Goal: Task Accomplishment & Management: Manage account settings

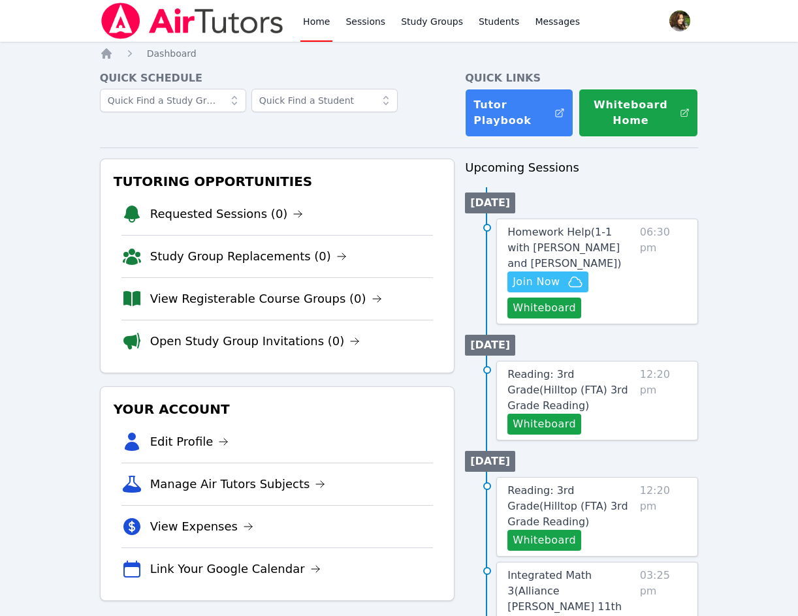
click at [358, 243] on li "Study Group Replacements (0)" at bounding box center [277, 256] width 312 height 42
click at [546, 287] on span "Join Now" at bounding box center [536, 282] width 47 height 16
drag, startPoint x: 49, startPoint y: 272, endPoint x: 105, endPoint y: 241, distance: 64.0
click at [549, 22] on span "Messages" at bounding box center [557, 21] width 45 height 13
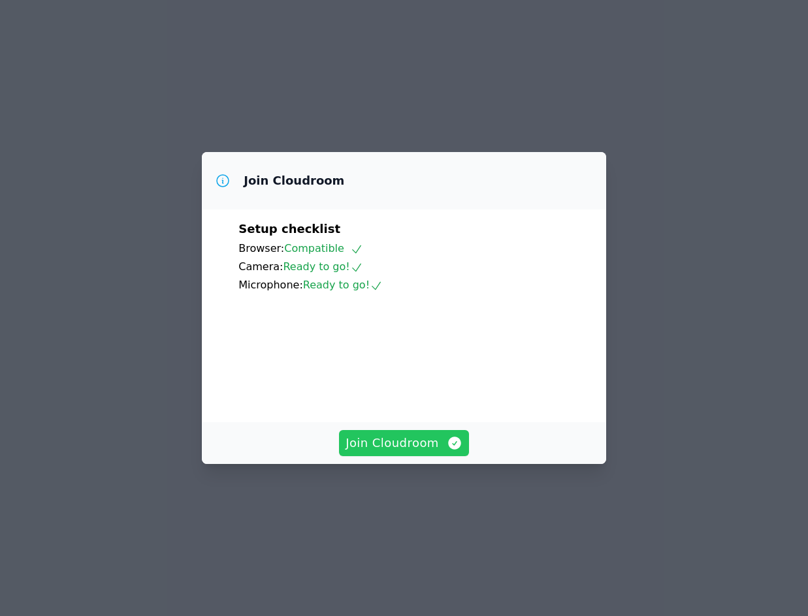
click at [405, 453] on span "Join Cloudroom" at bounding box center [403, 443] width 117 height 18
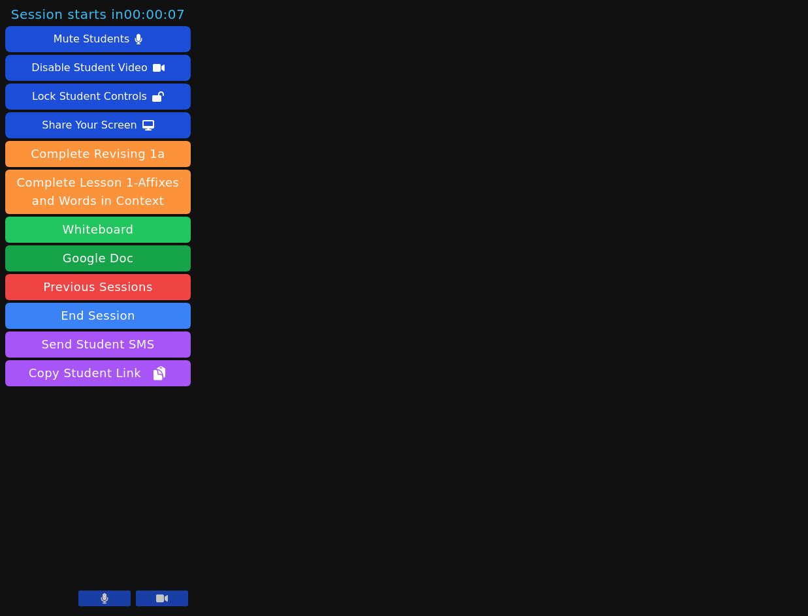
click at [114, 229] on button "Whiteboard" at bounding box center [97, 230] width 185 height 26
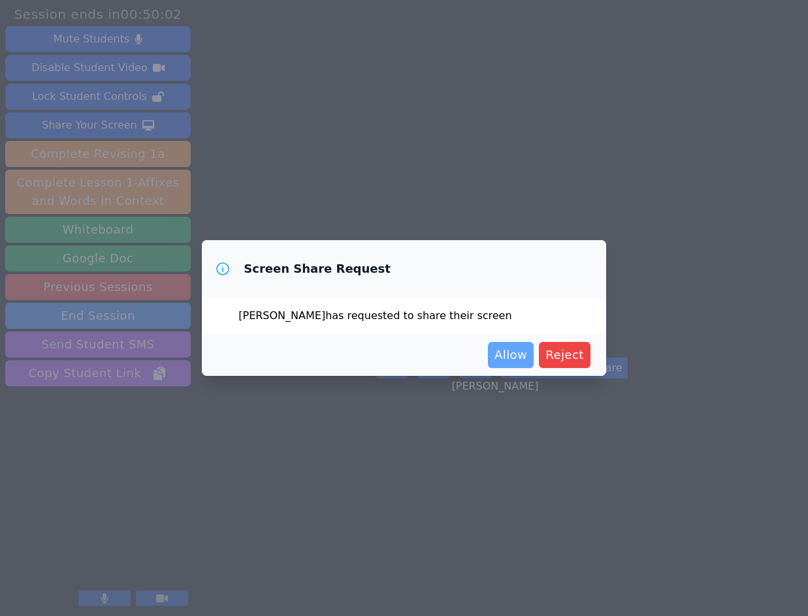
click at [515, 353] on span "Allow" at bounding box center [510, 355] width 33 height 18
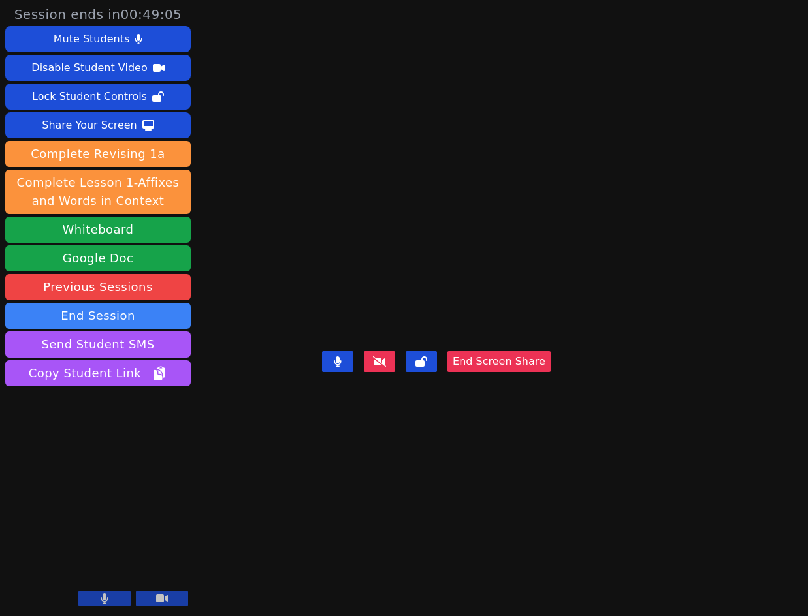
click at [439, 597] on div "Daniel Shekhtman End Screen Share" at bounding box center [436, 308] width 229 height 616
click at [534, 64] on div "Daniel Shekhtman End Screen Share" at bounding box center [436, 308] width 229 height 616
click at [418, 97] on div "Daniel Shekhtman End Screen Share" at bounding box center [436, 308] width 229 height 616
click at [364, 526] on div "Daniel Shekhtman End Screen Share" at bounding box center [436, 308] width 229 height 616
click at [366, 532] on div "Daniel Shekhtman End Screen Share" at bounding box center [436, 308] width 229 height 616
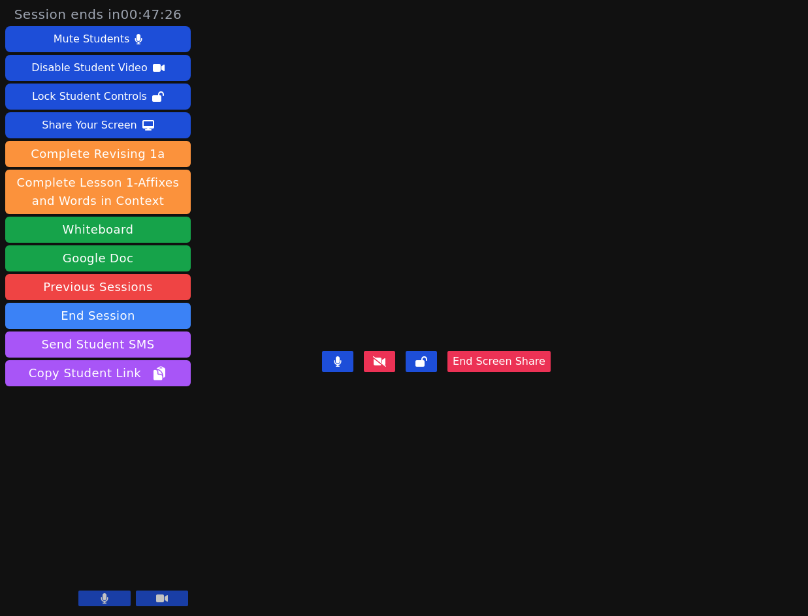
click at [496, 575] on div "Daniel Shekhtman End Screen Share" at bounding box center [436, 308] width 229 height 616
click at [550, 372] on button "End Screen Share" at bounding box center [498, 361] width 103 height 21
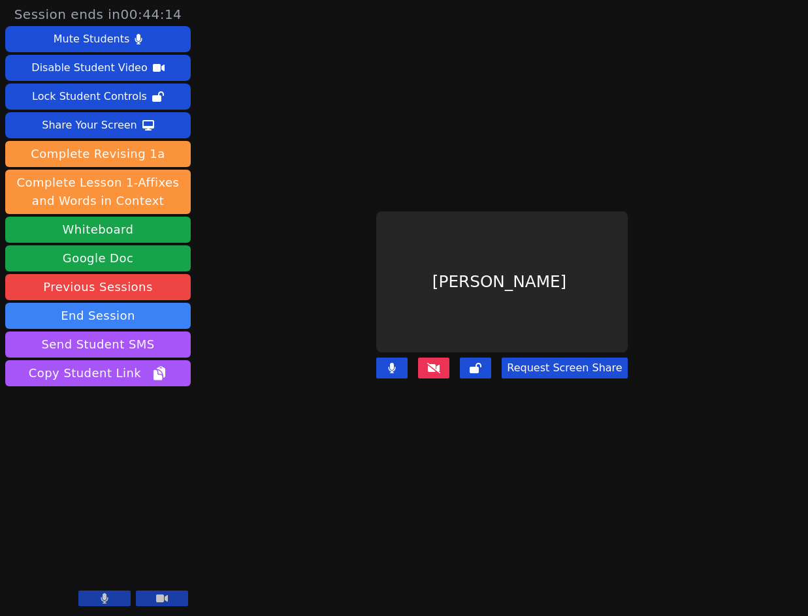
click at [435, 363] on icon at bounding box center [433, 368] width 13 height 10
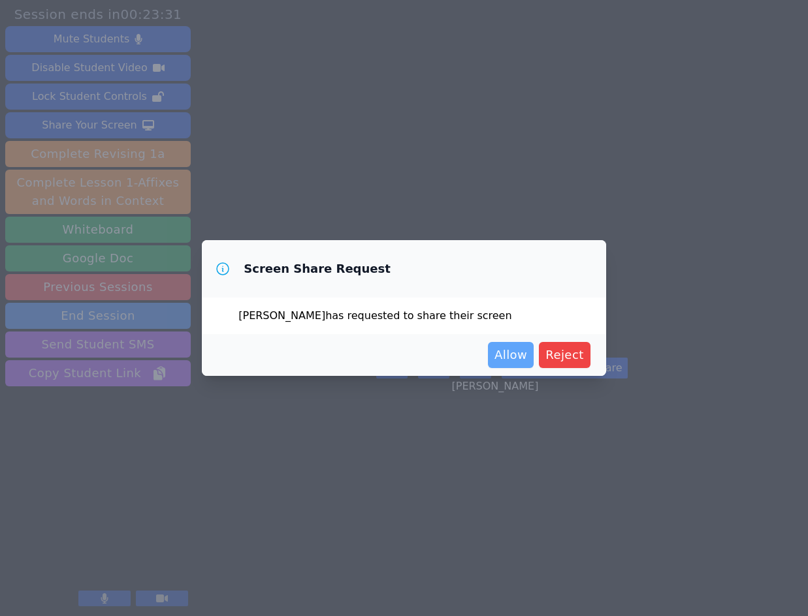
click at [518, 362] on span "Allow" at bounding box center [510, 355] width 33 height 18
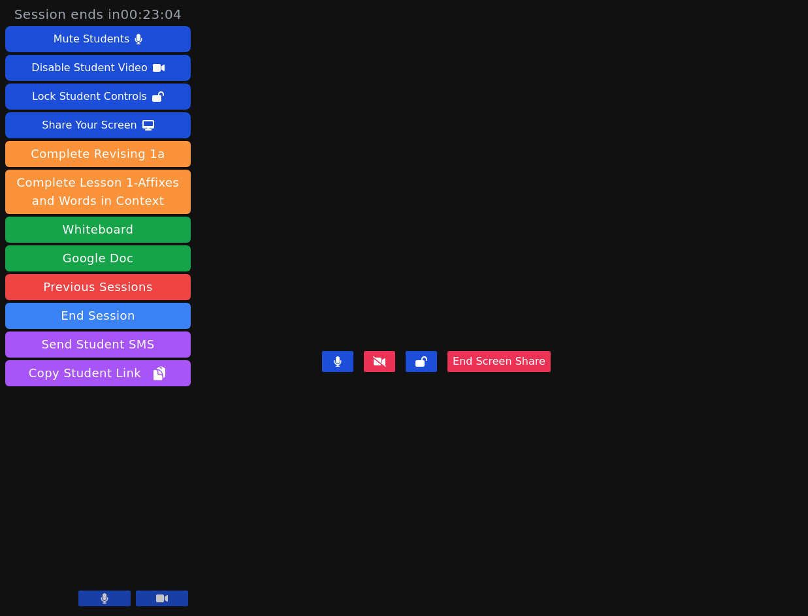
drag, startPoint x: 302, startPoint y: 462, endPoint x: 468, endPoint y: 475, distance: 166.3
click at [322, 398] on div "End Screen Share" at bounding box center [436, 372] width 229 height 52
click at [550, 372] on button "End Screen Share" at bounding box center [498, 361] width 103 height 21
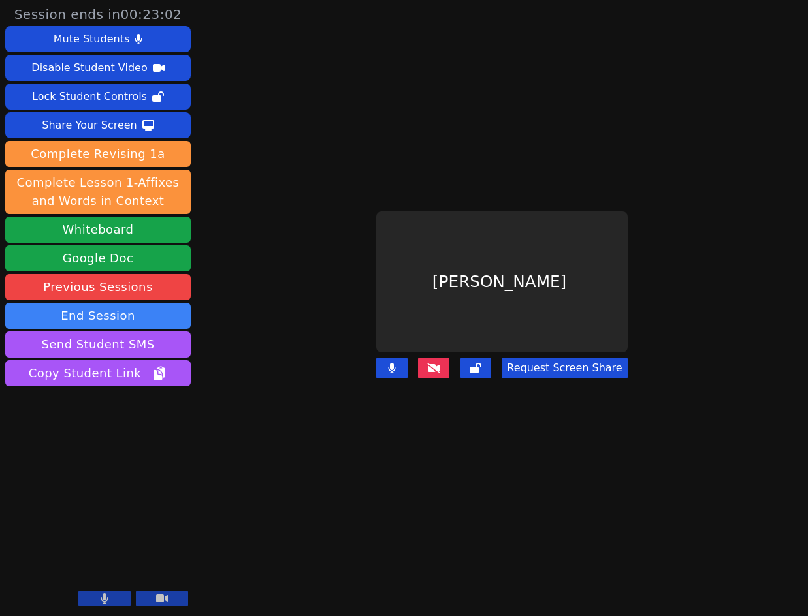
click at [432, 363] on icon at bounding box center [433, 368] width 13 height 10
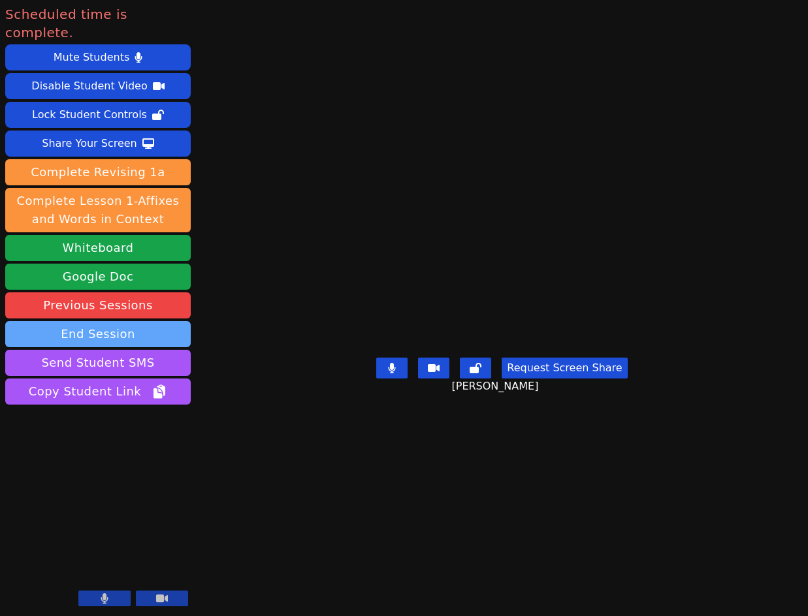
click at [128, 321] on button "End Session" at bounding box center [97, 334] width 185 height 26
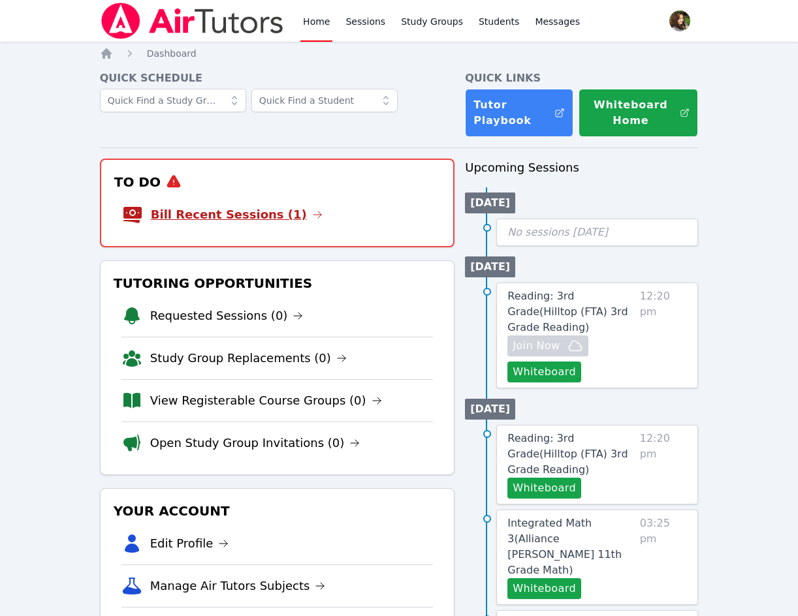
click at [253, 218] on link "Bill Recent Sessions (1)" at bounding box center [237, 215] width 172 height 18
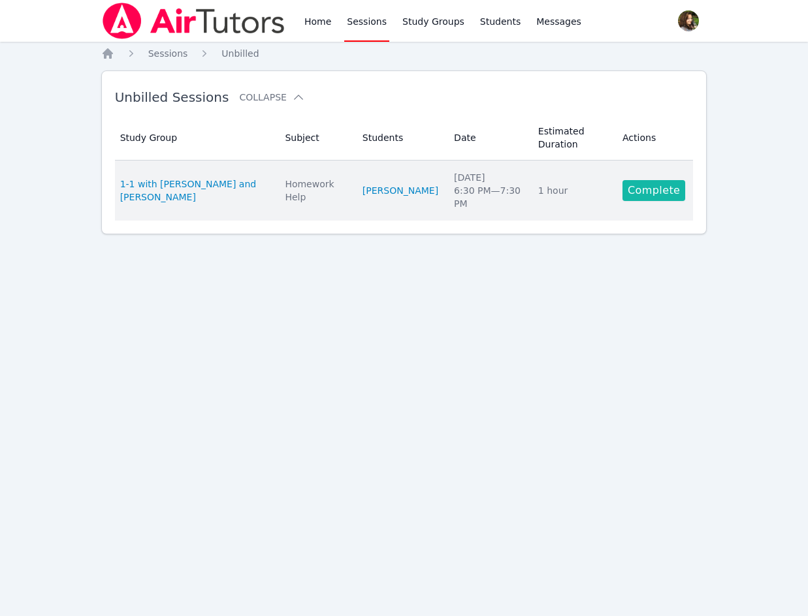
click at [669, 191] on link "Complete" at bounding box center [653, 190] width 63 height 21
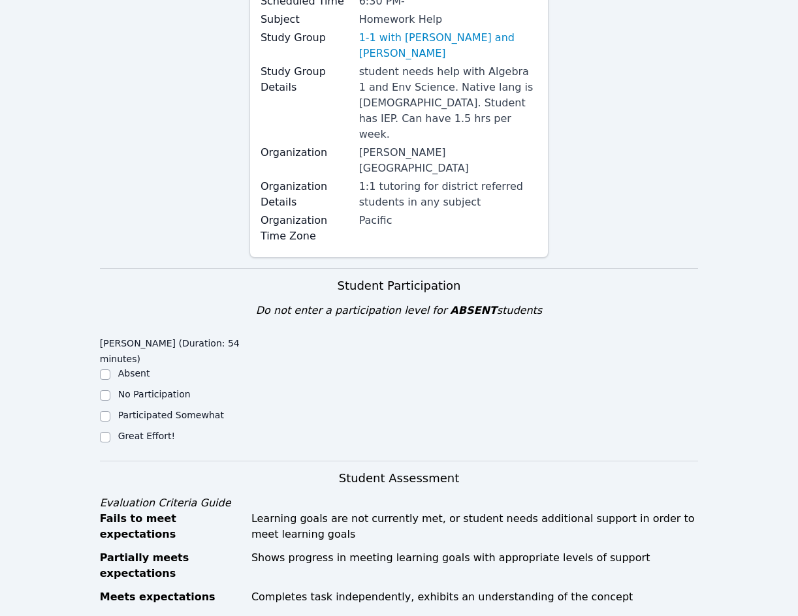
scroll to position [261, 0]
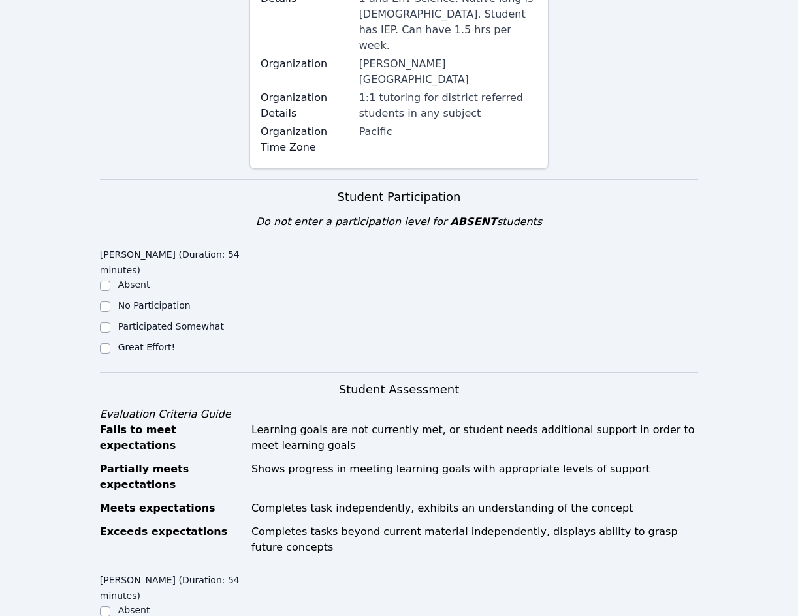
click at [152, 342] on label "Great Effort!" at bounding box center [146, 347] width 57 height 10
click at [110, 343] on input "Great Effort!" at bounding box center [105, 348] width 10 height 10
checkbox input "true"
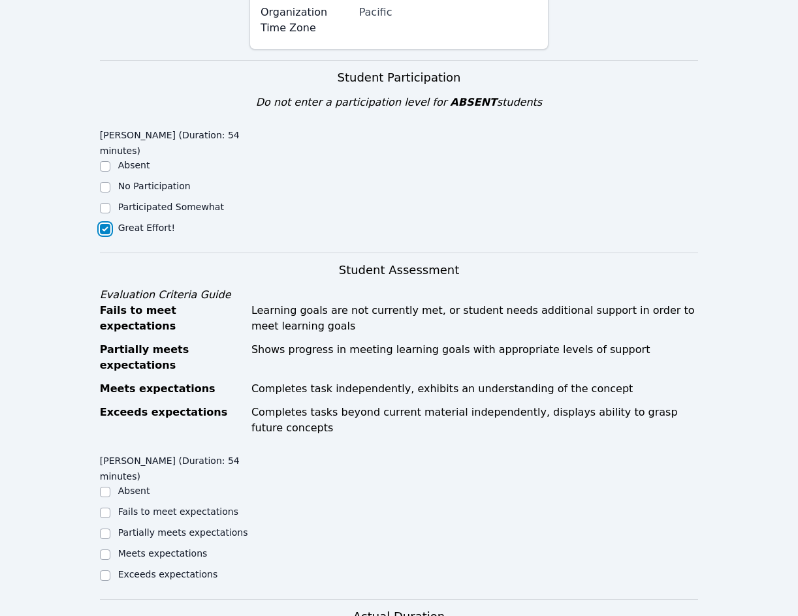
scroll to position [392, 0]
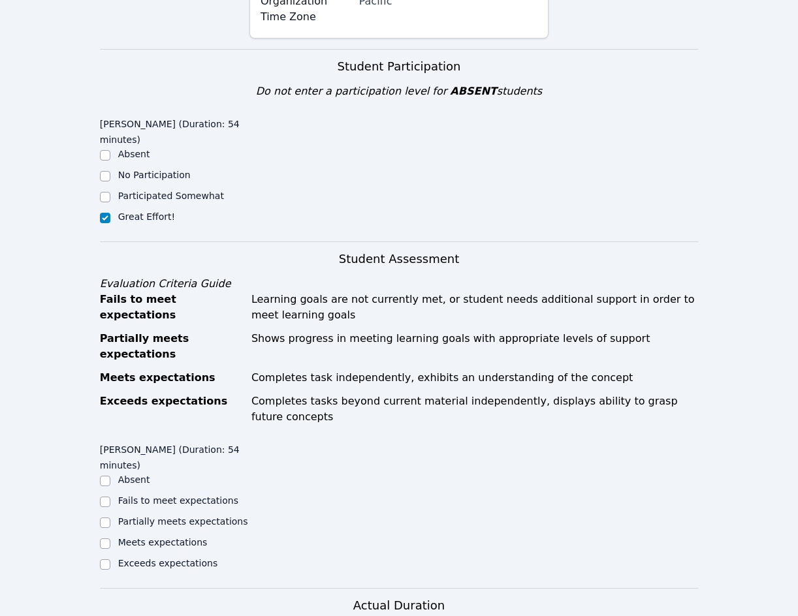
click at [160, 537] on label "Meets expectations" at bounding box center [162, 542] width 89 height 10
click at [110, 539] on input "Meets expectations" at bounding box center [105, 544] width 10 height 10
checkbox input "true"
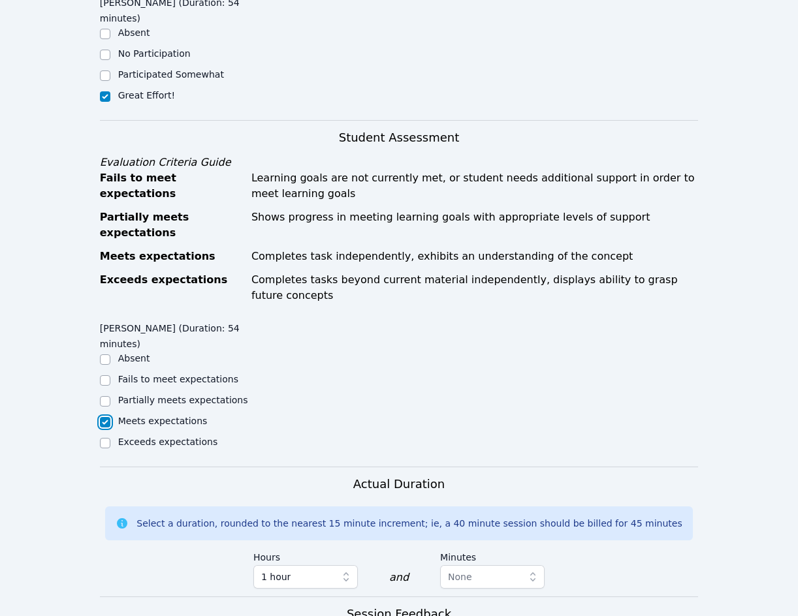
scroll to position [653, 0]
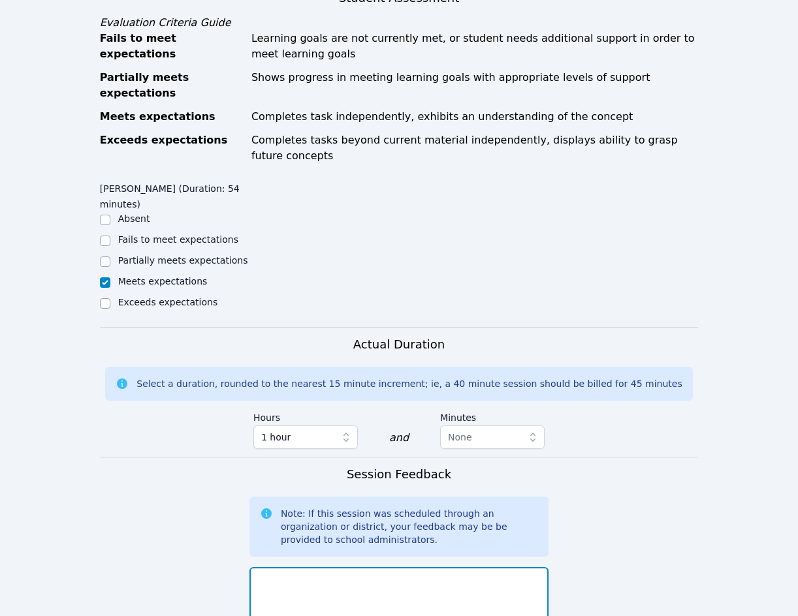
click at [377, 567] on textarea at bounding box center [398, 602] width 299 height 71
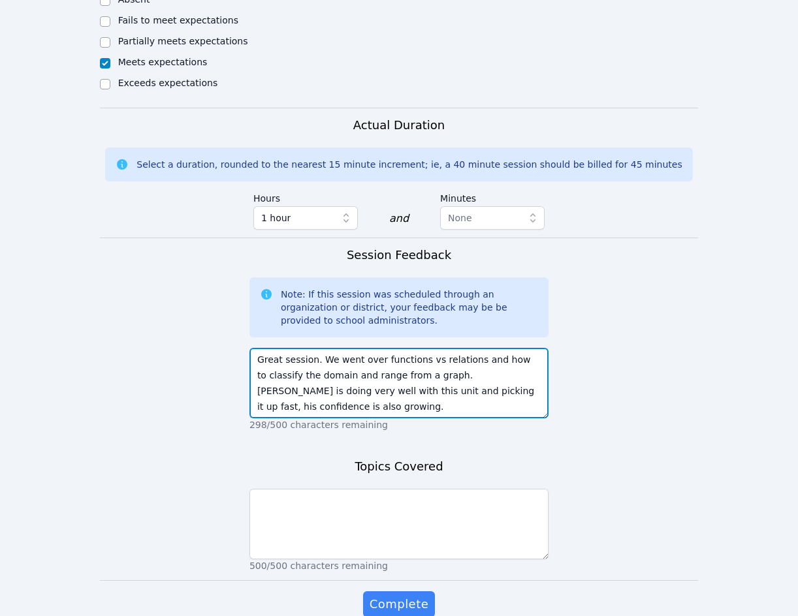
scroll to position [874, 0]
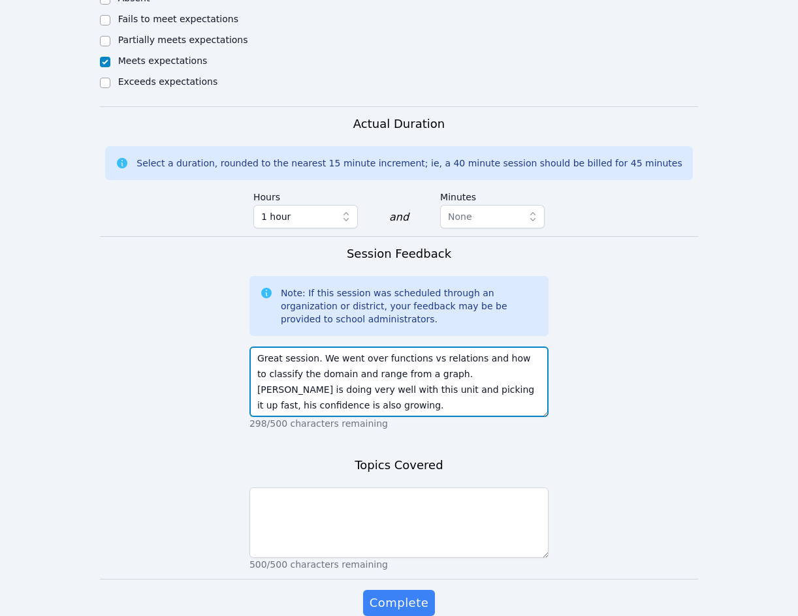
type textarea "Great session. We went over functions vs relations and how to classify the doma…"
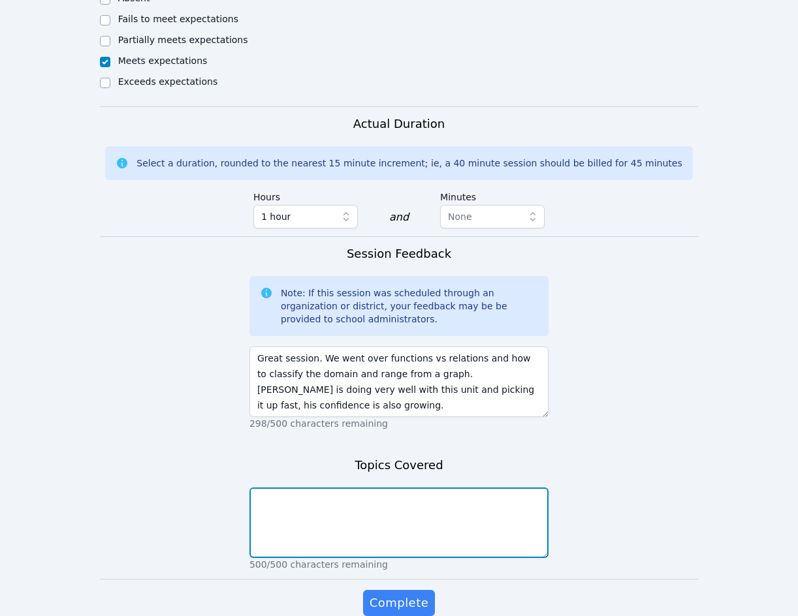
click at [456, 488] on textarea at bounding box center [398, 523] width 299 height 71
type textarea "Functions and relations and their graphs."
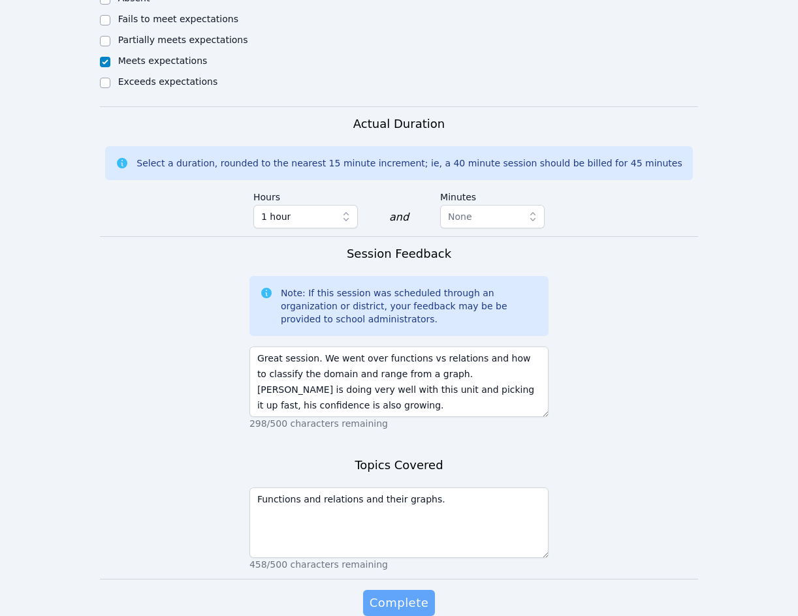
click at [415, 594] on span "Complete" at bounding box center [399, 603] width 59 height 18
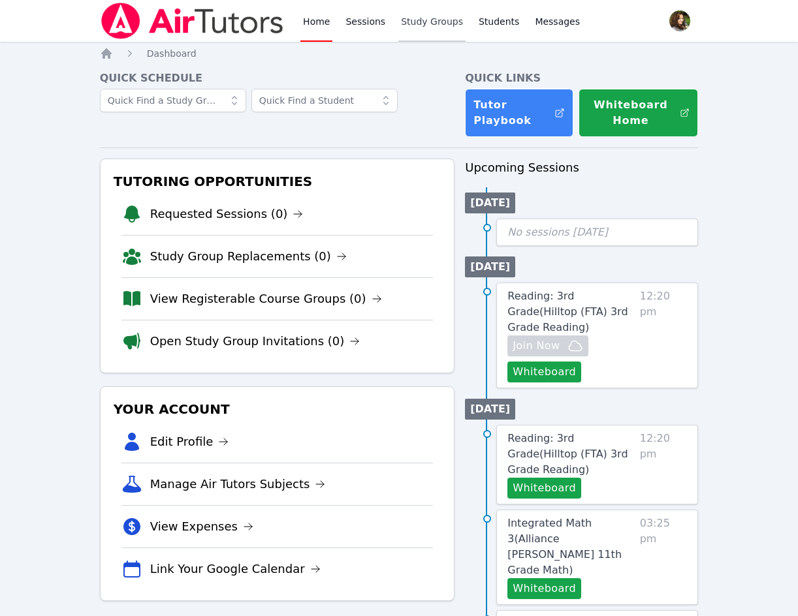
click at [452, 22] on link "Study Groups" at bounding box center [431, 21] width 67 height 42
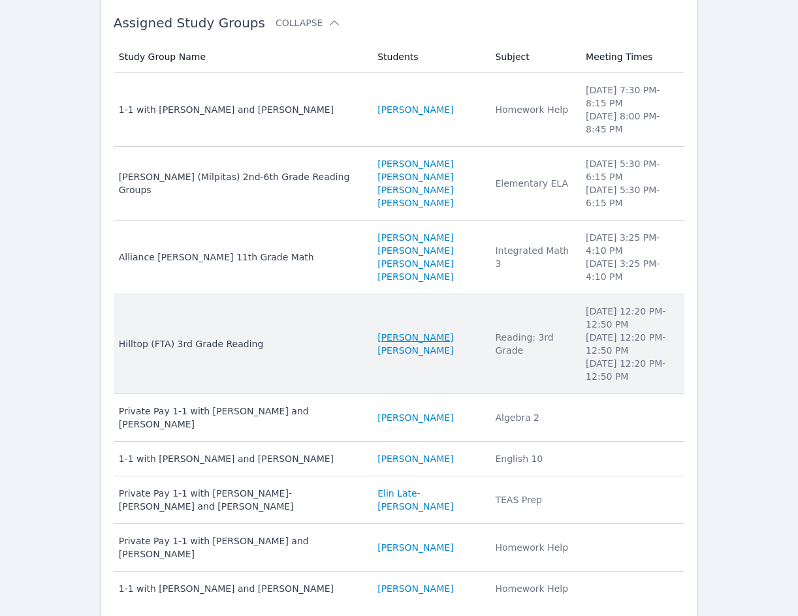
scroll to position [146, 0]
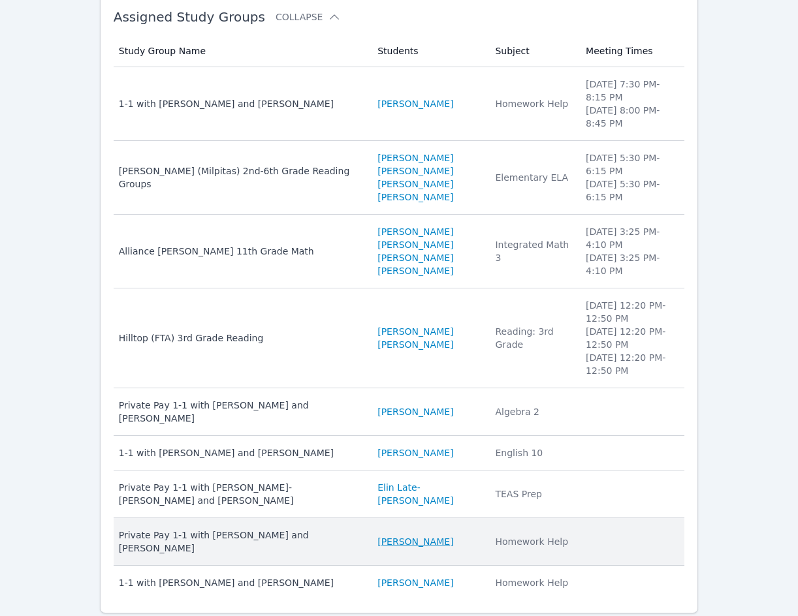
click at [380, 535] on link "[PERSON_NAME]" at bounding box center [415, 541] width 76 height 13
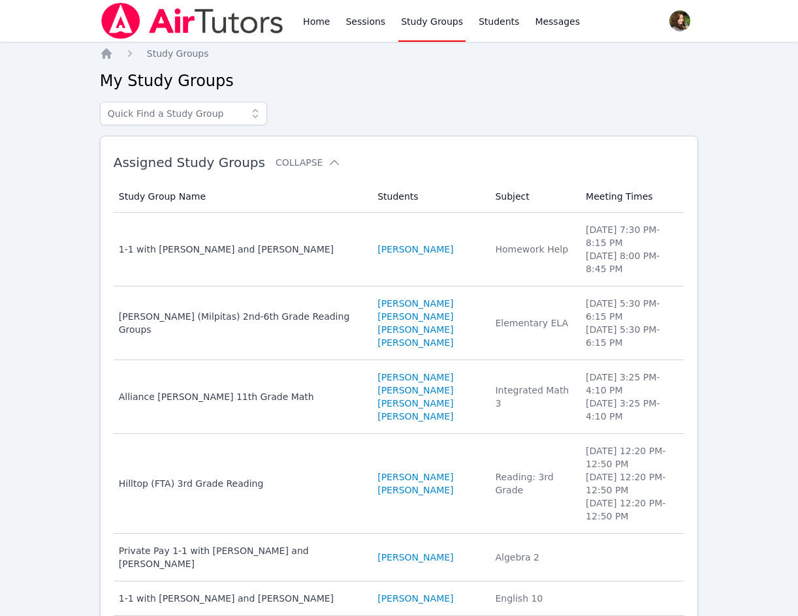
scroll to position [146, 0]
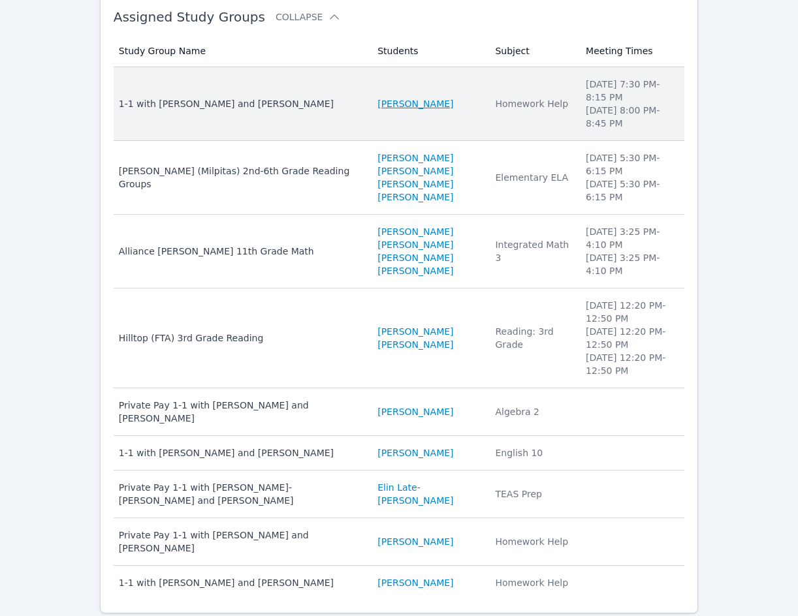
click at [385, 97] on link "[PERSON_NAME]" at bounding box center [415, 103] width 76 height 13
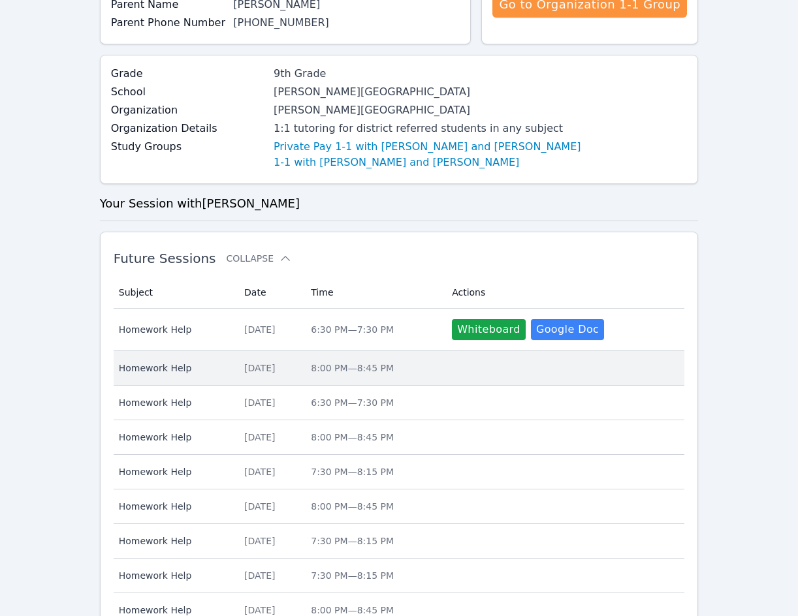
scroll to position [261, 0]
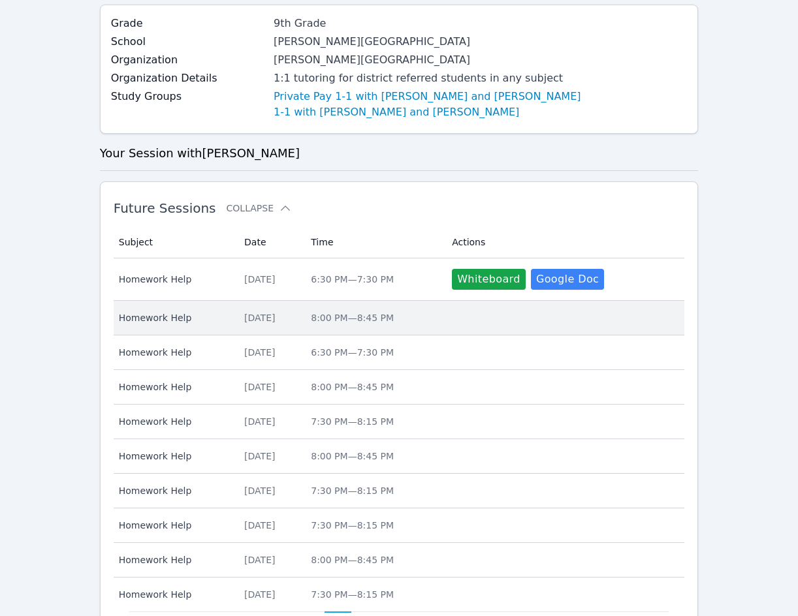
click at [357, 321] on span "8:00 PM — 8:45 PM" at bounding box center [352, 318] width 83 height 10
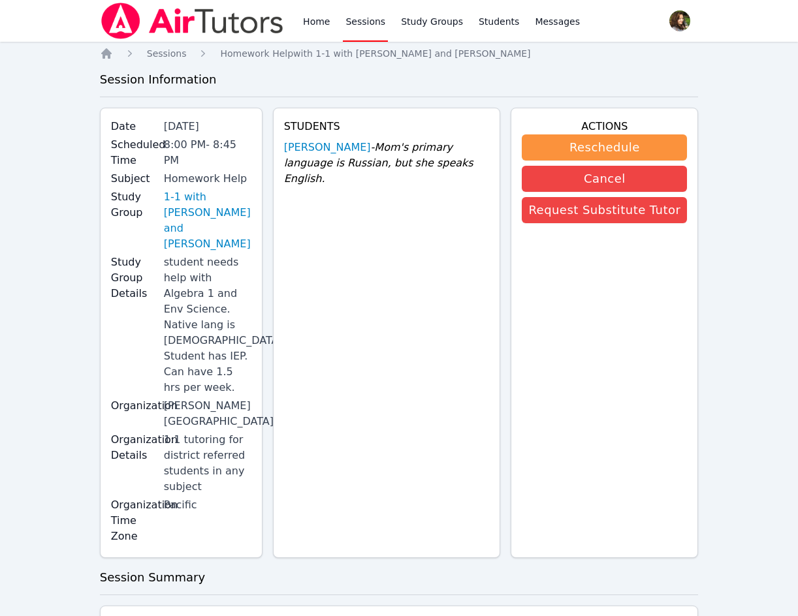
click at [185, 8] on img at bounding box center [192, 21] width 185 height 37
